Goal: Task Accomplishment & Management: Use online tool/utility

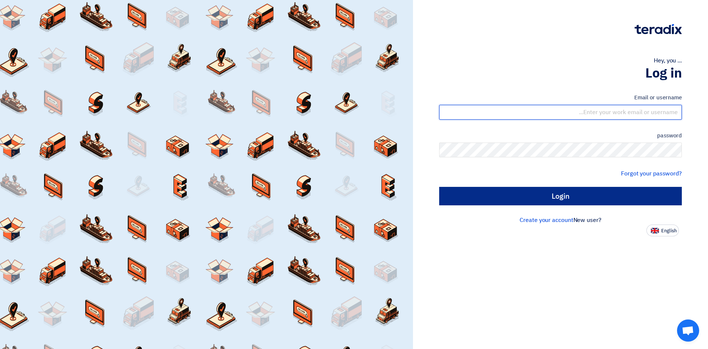
type input "arifalighulam44@gmail.com"
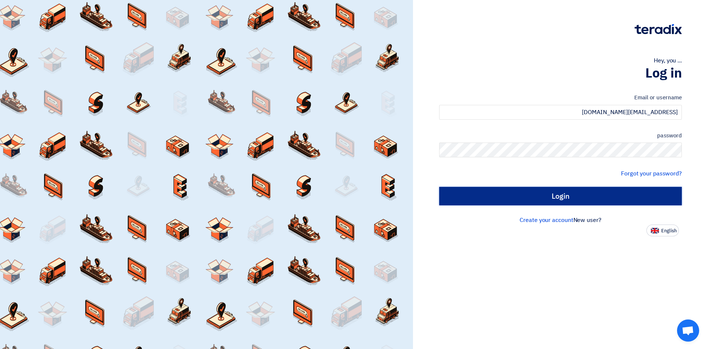
click at [554, 191] on input "Login" at bounding box center [560, 196] width 243 height 18
type input "Sign in"
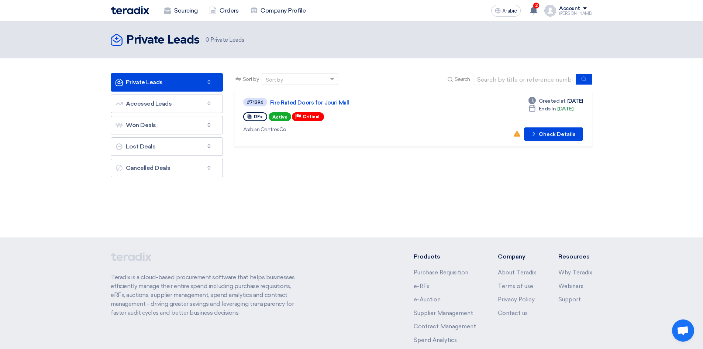
click at [390, 176] on div "Sort by Sort by Search Category Owner Type" at bounding box center [412, 127] width 369 height 108
click at [555, 134] on font "Check Details" at bounding box center [556, 134] width 37 height 6
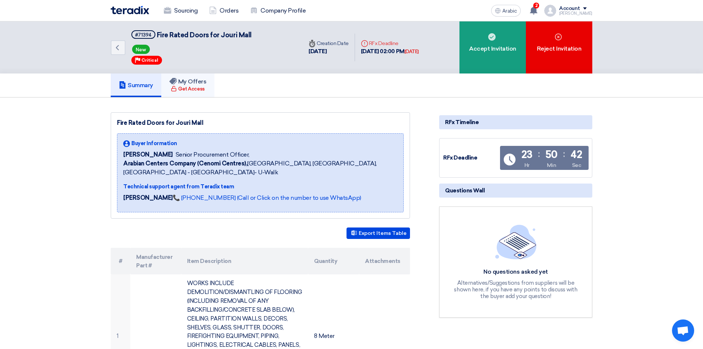
click at [201, 86] on font "Get Access" at bounding box center [191, 89] width 26 height 6
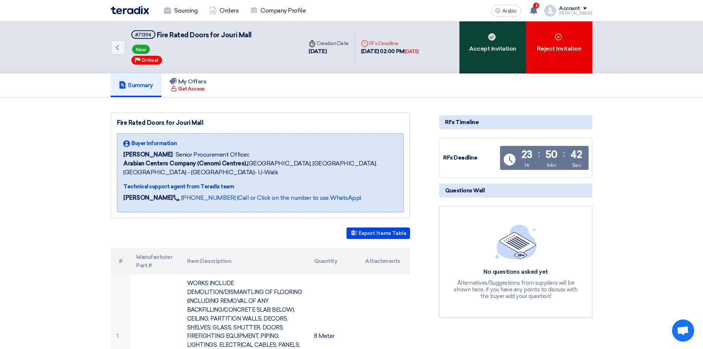
click at [490, 56] on div "Accept Invitation" at bounding box center [492, 47] width 66 height 52
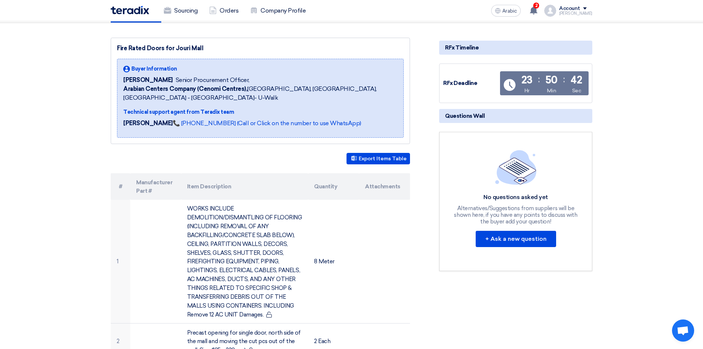
scroll to position [74, 0]
click at [368, 155] on button "Export Items Table" at bounding box center [377, 158] width 63 height 11
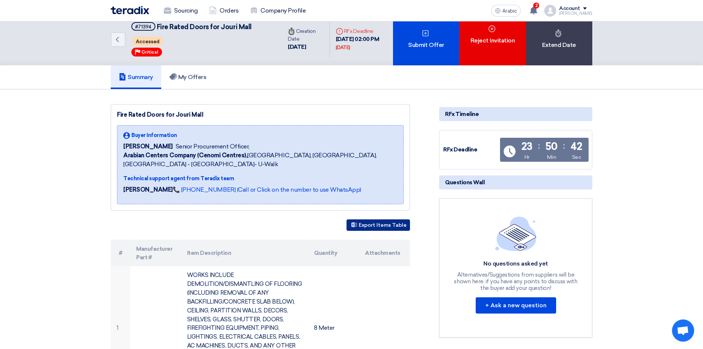
scroll to position [0, 0]
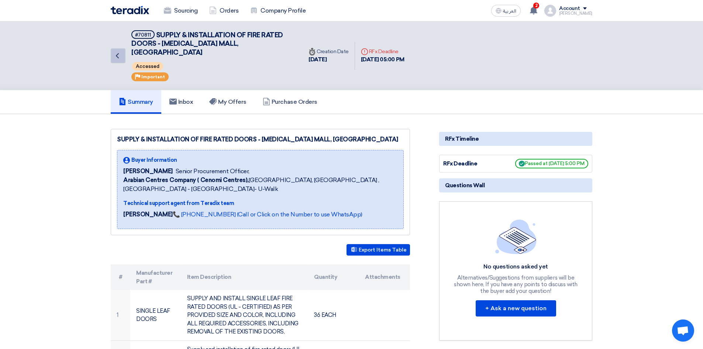
click at [115, 53] on icon "Back" at bounding box center [117, 55] width 9 height 9
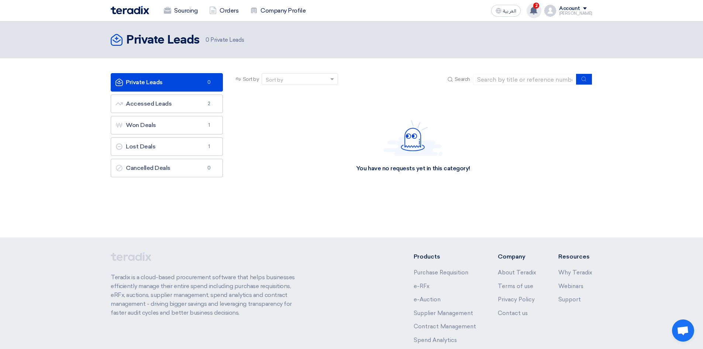
click at [539, 6] on span "2" at bounding box center [536, 6] width 6 height 6
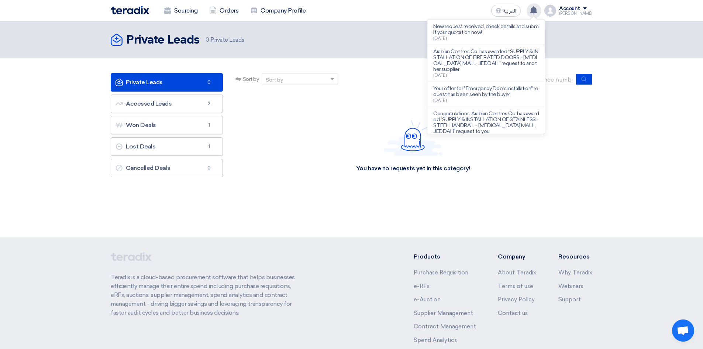
click at [462, 28] on p "New request received, check details and submit your quotation now!" at bounding box center [485, 30] width 105 height 12
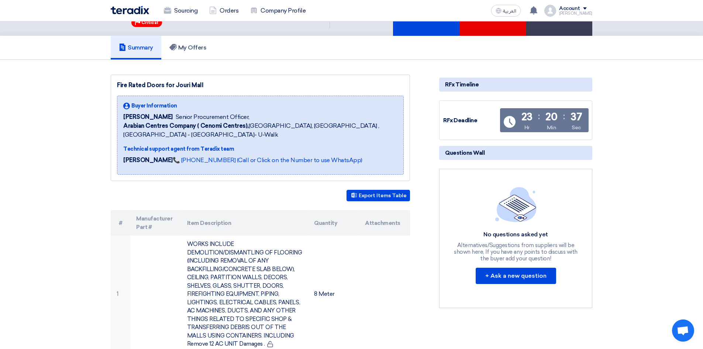
scroll to position [74, 0]
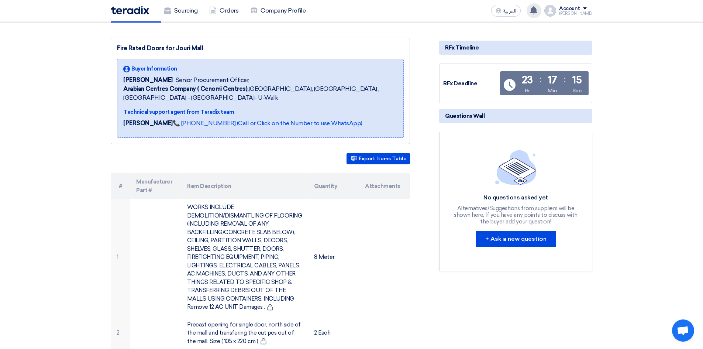
click at [537, 11] on use at bounding box center [533, 10] width 7 height 8
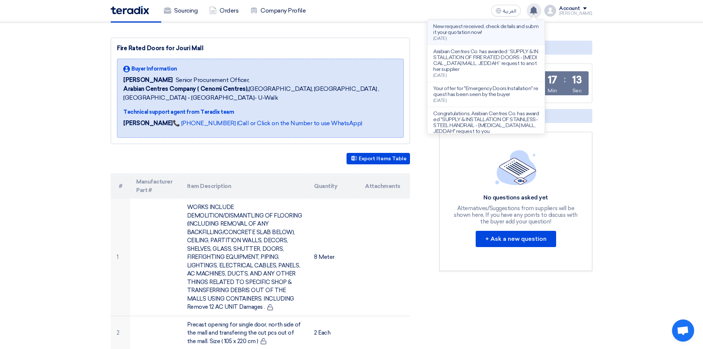
click at [467, 33] on p "New request received, check details and submit your quotation now!" at bounding box center [485, 30] width 105 height 12
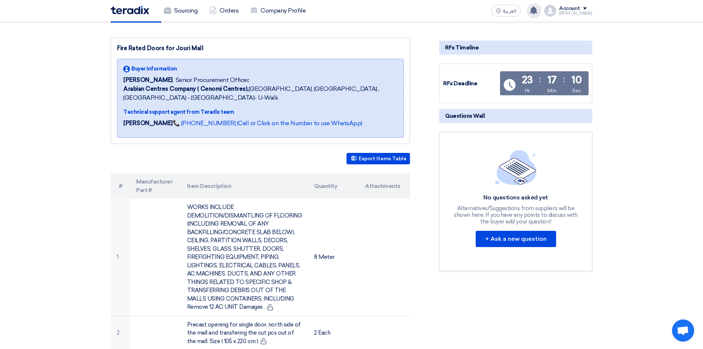
click at [537, 8] on use at bounding box center [533, 10] width 7 height 8
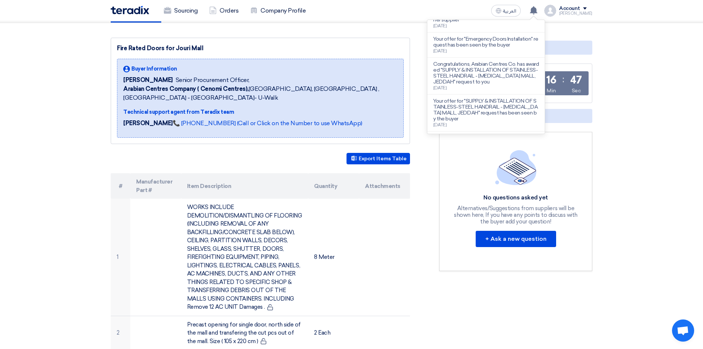
scroll to position [37, 0]
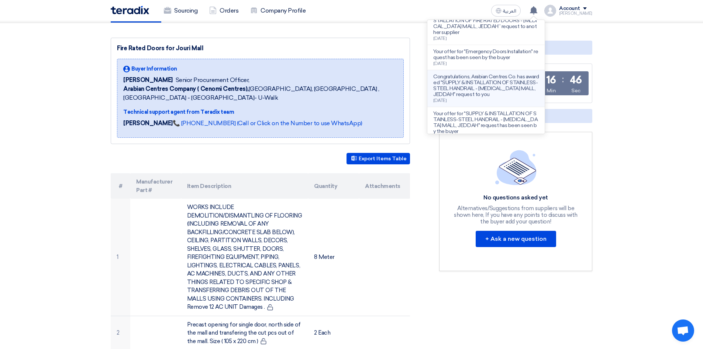
click at [490, 89] on p "Congratulations, Arabian Centres Co. has awarded "SUPPLY & INSTALLATION OF STAI…" at bounding box center [485, 86] width 105 height 24
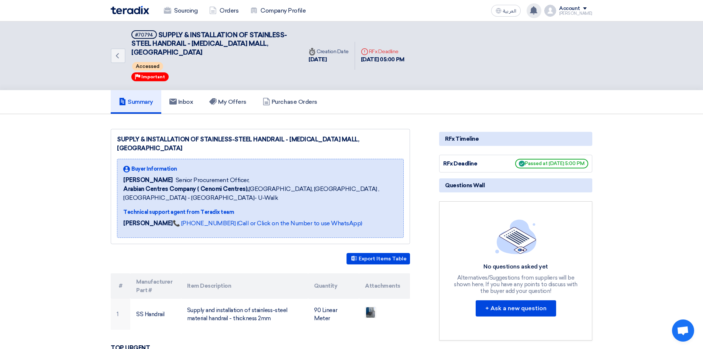
click at [537, 10] on use at bounding box center [533, 10] width 7 height 8
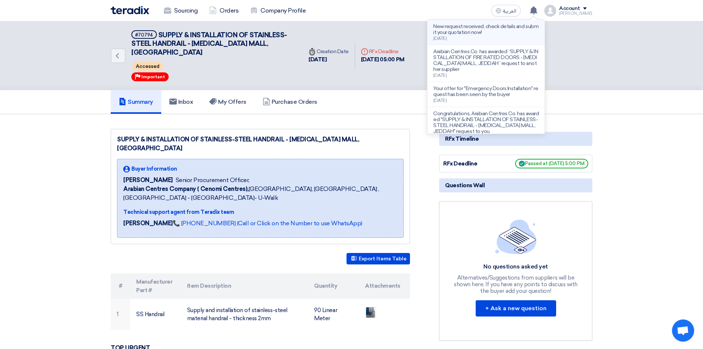
click at [491, 24] on p "New request received, check details and submit your quotation now!" at bounding box center [485, 30] width 105 height 12
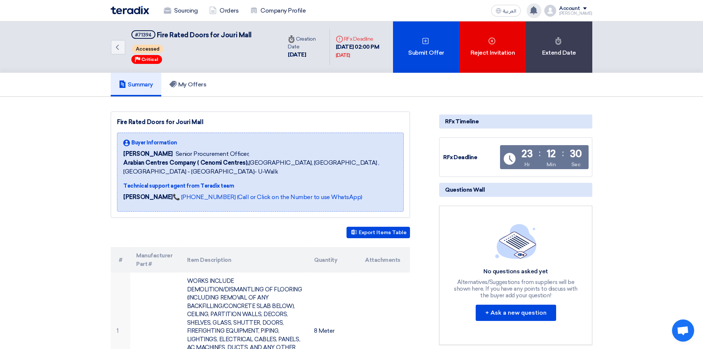
click at [537, 7] on icon at bounding box center [533, 10] width 8 height 8
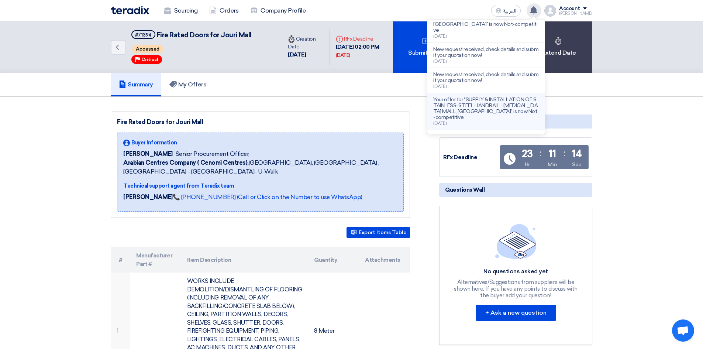
scroll to position [169, 0]
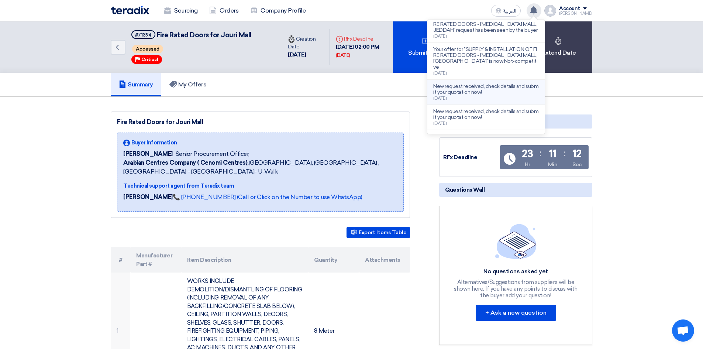
click at [481, 83] on p "New request received, check details and submit your quotation now!" at bounding box center [485, 89] width 105 height 12
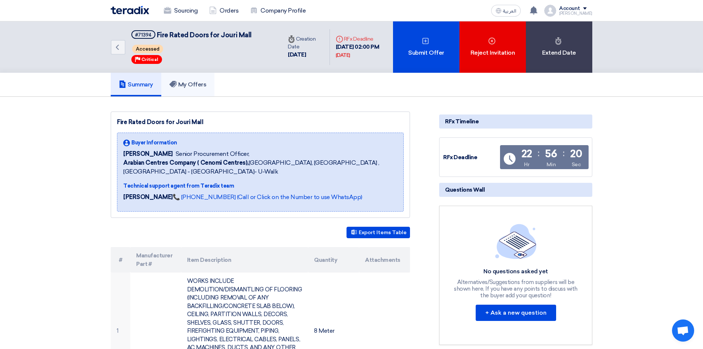
click at [203, 86] on h5 "My Offers" at bounding box center [187, 84] width 37 height 7
